Goal: Find specific page/section: Find specific page/section

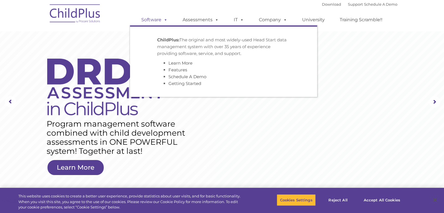
click at [166, 19] on span at bounding box center [165, 19] width 6 height 5
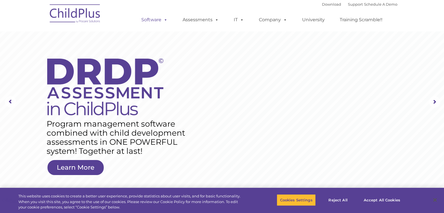
click at [166, 19] on span at bounding box center [165, 19] width 6 height 5
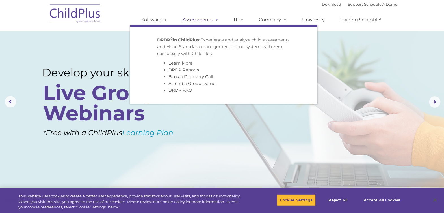
click at [219, 18] on link "Assessments" at bounding box center [201, 19] width 48 height 11
click at [216, 21] on span at bounding box center [216, 19] width 6 height 5
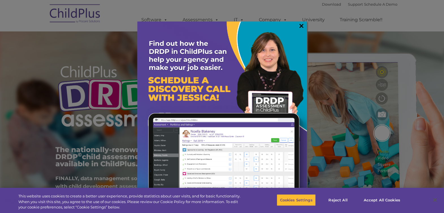
click at [302, 26] on link "×" at bounding box center [301, 26] width 7 height 6
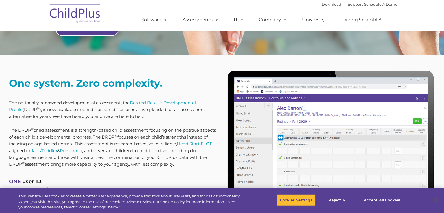
scroll to position [372, 0]
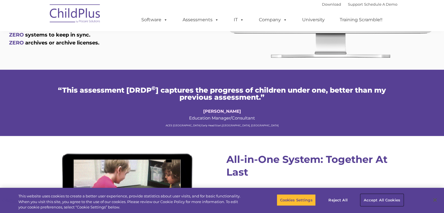
click at [376, 198] on button "Accept All Cookies" at bounding box center [382, 200] width 43 height 12
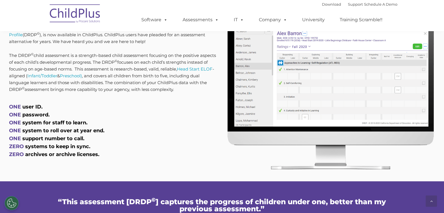
scroll to position [234, 0]
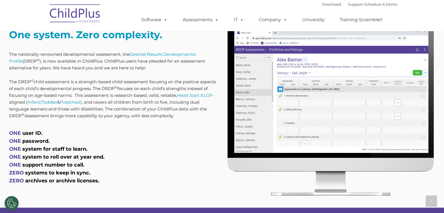
click at [16, 131] on span "ONE" at bounding box center [15, 133] width 12 height 6
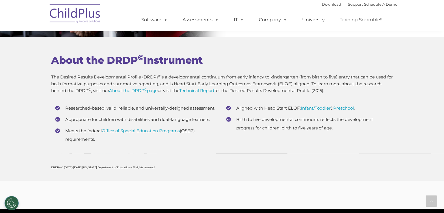
scroll to position [2099, 0]
